Goal: Submit feedback/report problem

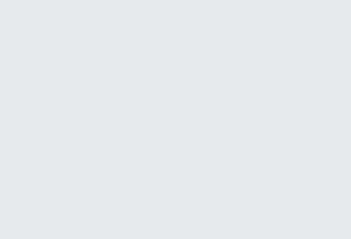
scroll to position [819, 0]
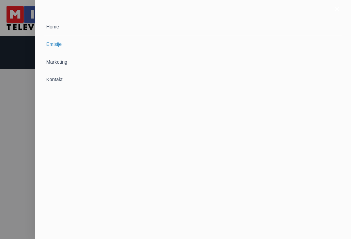
click at [7, 46] on div at bounding box center [175, 119] width 351 height 239
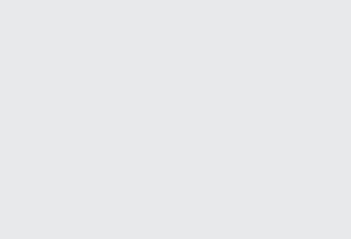
scroll to position [119, 0]
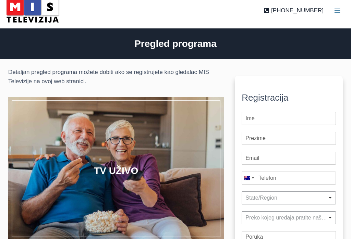
scroll to position [7, 0]
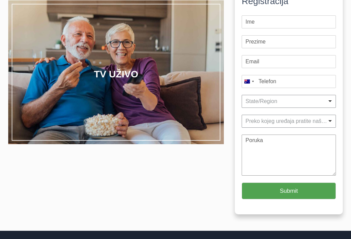
click at [284, 150] on textarea "Message" at bounding box center [289, 155] width 94 height 41
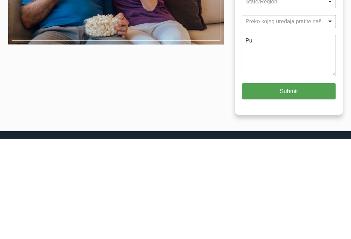
type textarea "P"
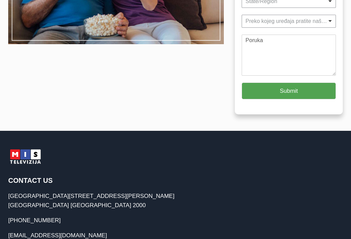
scroll to position [204, 0]
